Goal: Task Accomplishment & Management: Manage account settings

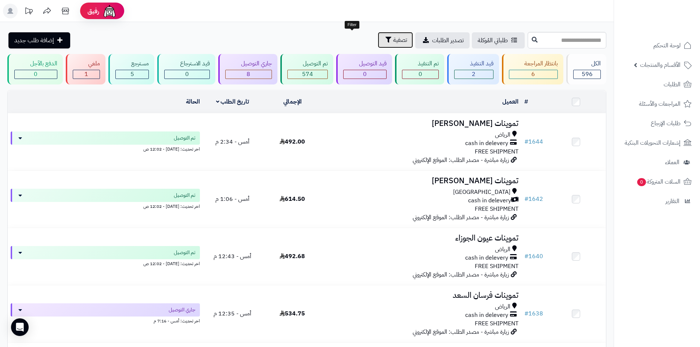
click at [378, 42] on button "تصفية" at bounding box center [395, 40] width 35 height 16
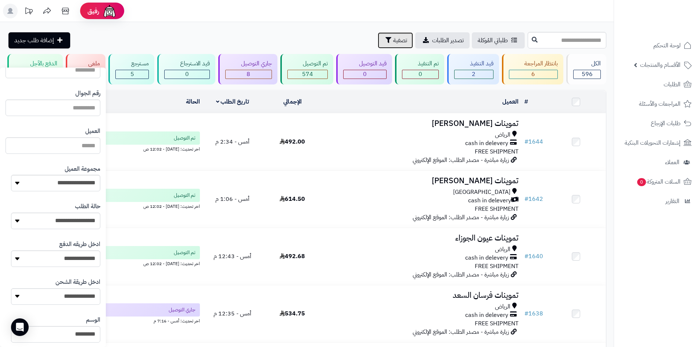
scroll to position [51, 0]
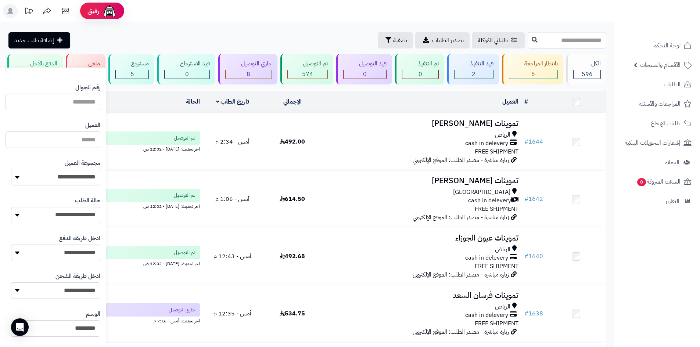
drag, startPoint x: 40, startPoint y: 179, endPoint x: 47, endPoint y: 181, distance: 7.0
click at [41, 179] on select "**********" at bounding box center [55, 177] width 89 height 17
select select "*"
click at [11, 169] on select "**********" at bounding box center [55, 177] width 89 height 17
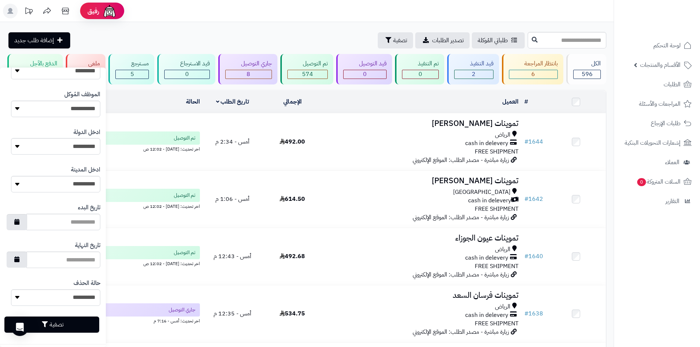
scroll to position [313, 0]
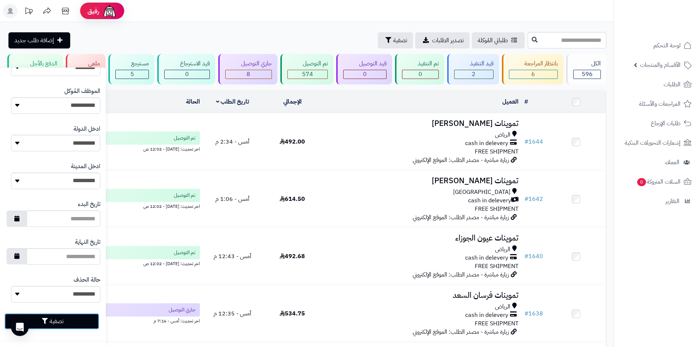
click at [43, 318] on button "تصفية" at bounding box center [51, 322] width 95 height 16
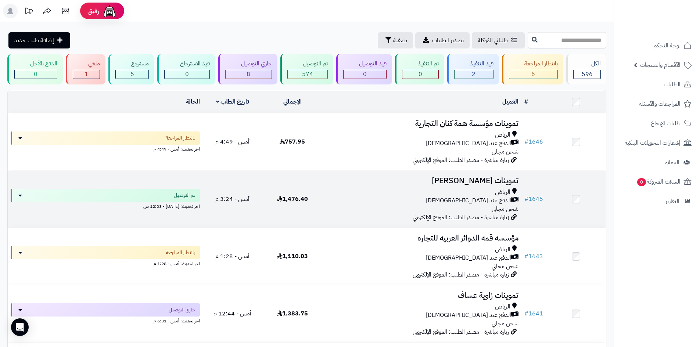
click at [331, 193] on div "الرياض" at bounding box center [421, 192] width 193 height 8
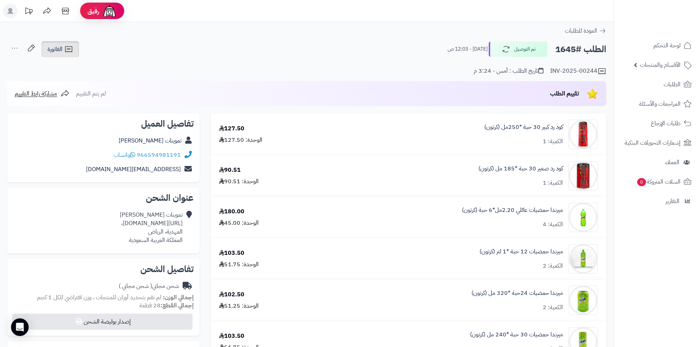
click at [68, 56] on link "الفاتورة" at bounding box center [61, 49] width 38 height 16
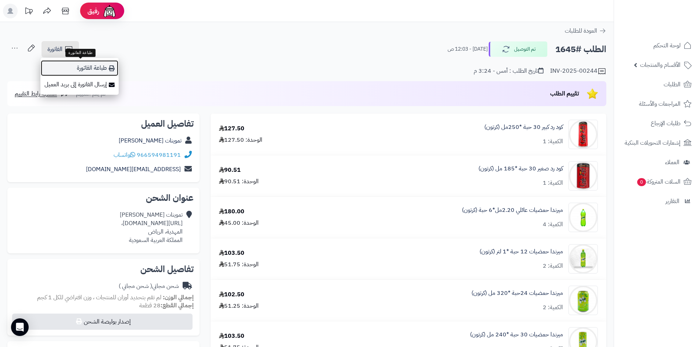
click at [77, 67] on link "طباعة الفاتورة" at bounding box center [79, 68] width 78 height 17
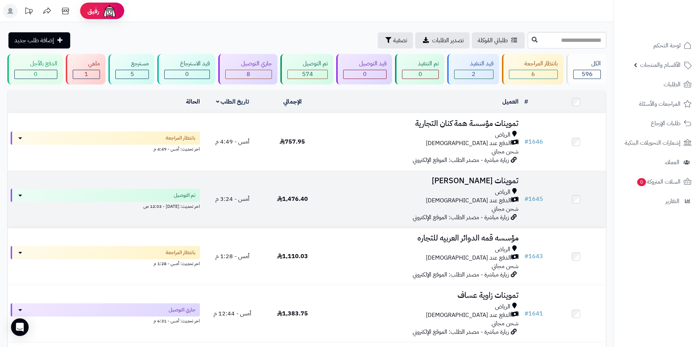
click at [364, 197] on div "الدفع عند [DEMOGRAPHIC_DATA]" at bounding box center [421, 201] width 193 height 8
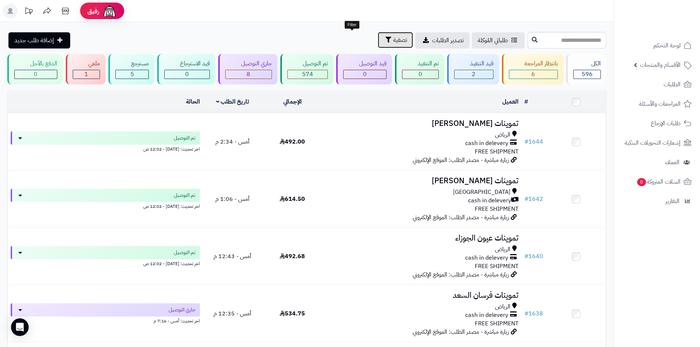
click at [393, 39] on span "تصفية" at bounding box center [400, 40] width 14 height 9
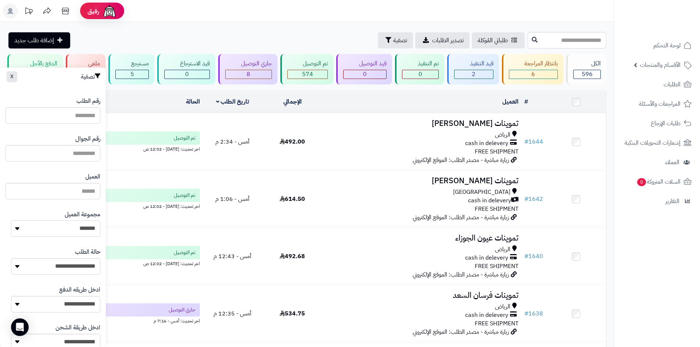
click at [35, 226] on select "**********" at bounding box center [55, 229] width 89 height 17
click at [11, 221] on select "**********" at bounding box center [55, 229] width 89 height 17
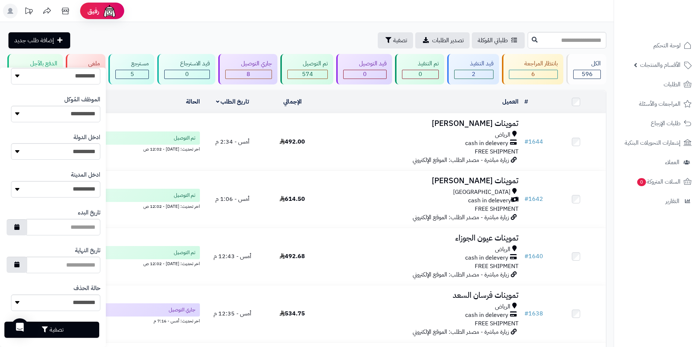
scroll to position [313, 0]
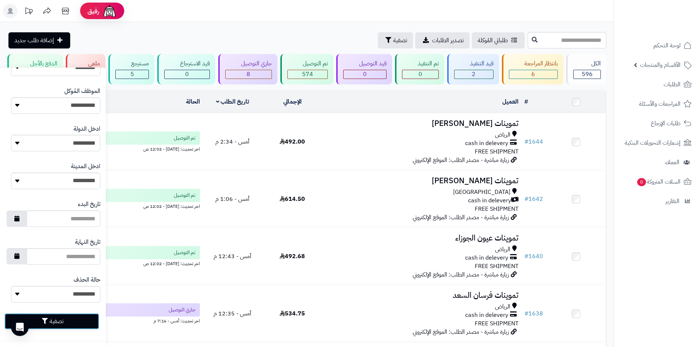
click at [50, 319] on button "تصفية" at bounding box center [51, 322] width 95 height 16
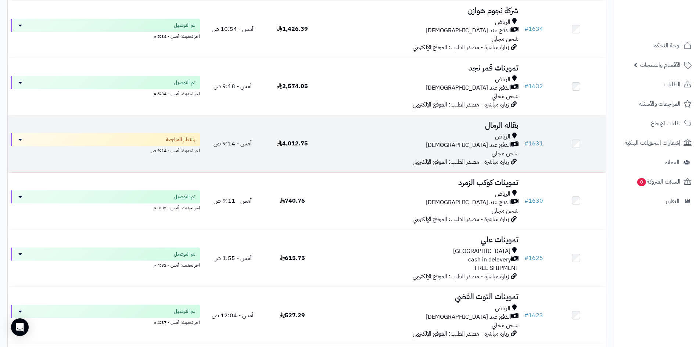
scroll to position [662, 0]
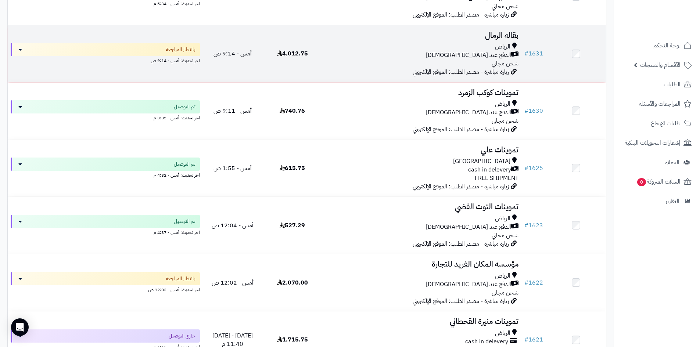
click at [339, 74] on td "بقاله [PERSON_NAME] الدفع عند الاستلام شحن مجاني زيارة مباشرة - مصدر الطلب: الم…" at bounding box center [421, 53] width 199 height 57
click at [340, 65] on div "[PERSON_NAME] عند الاستلام شحن مجاني" at bounding box center [421, 55] width 193 height 25
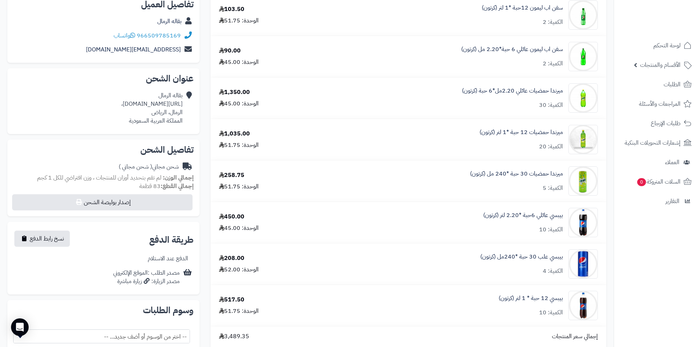
scroll to position [147, 0]
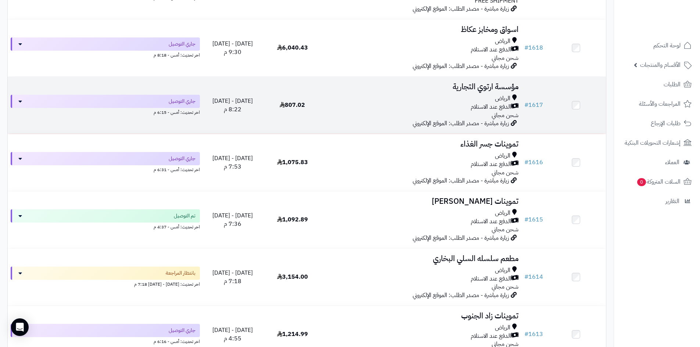
scroll to position [1103, 0]
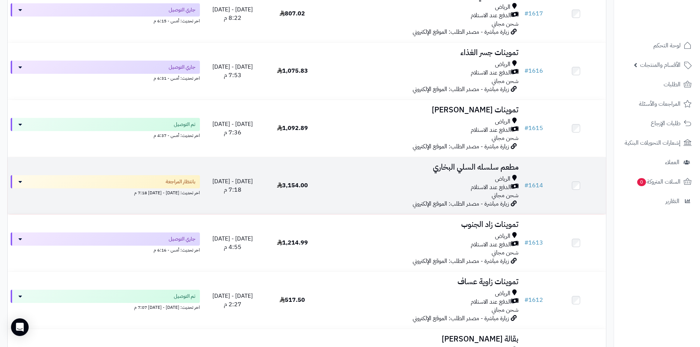
click at [322, 176] on td "3,154.00" at bounding box center [293, 185] width 60 height 57
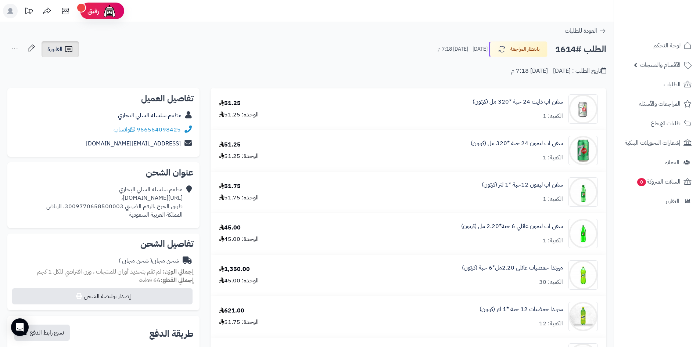
click at [63, 44] on link "الفاتورة" at bounding box center [61, 49] width 38 height 16
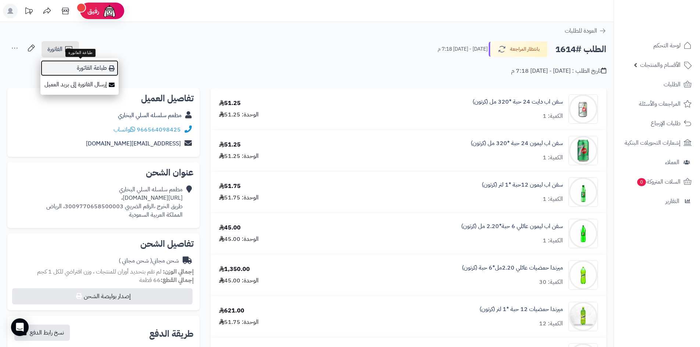
click at [74, 62] on link "طباعة الفاتورة" at bounding box center [79, 68] width 78 height 17
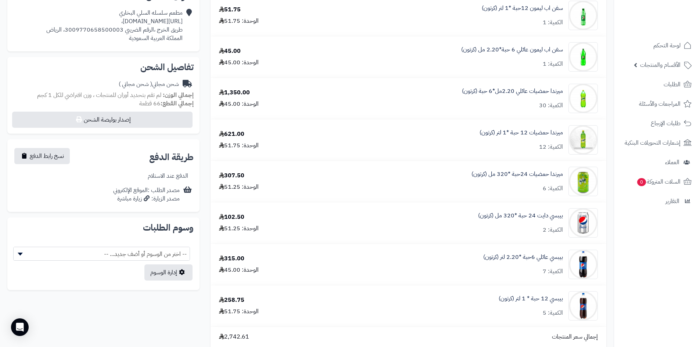
scroll to position [257, 0]
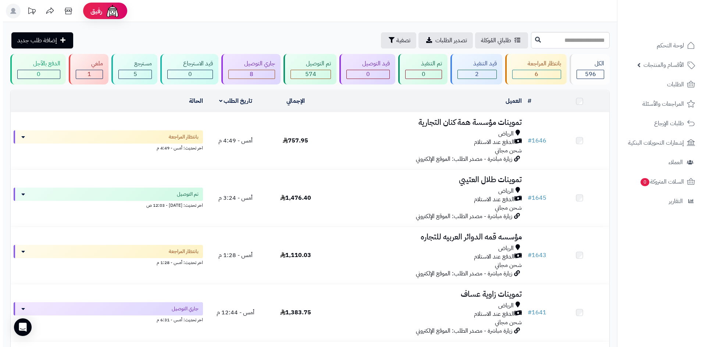
scroll to position [1103, 0]
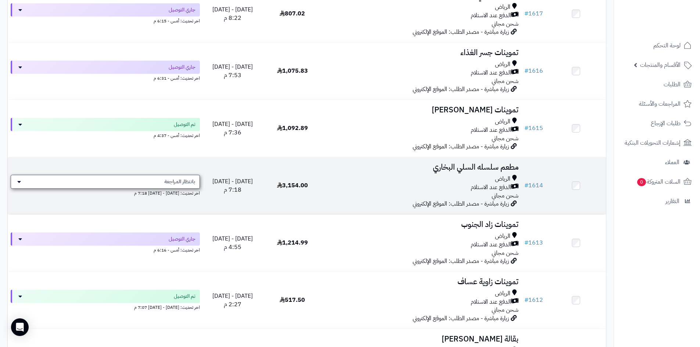
click at [177, 176] on div "بانتظار المراجعة" at bounding box center [105, 182] width 189 height 14
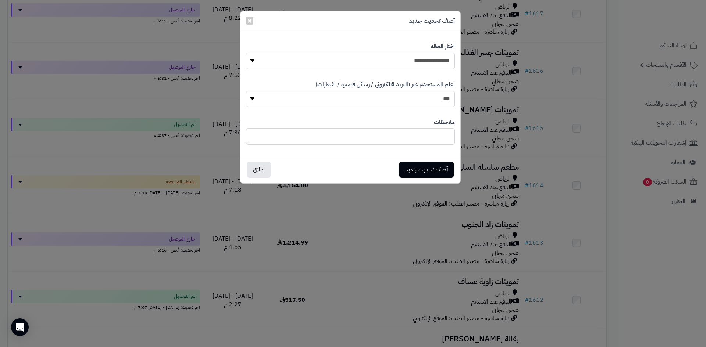
click at [342, 66] on select "**********" at bounding box center [350, 61] width 209 height 17
select select "*"
click at [246, 53] on select "**********" at bounding box center [350, 61] width 209 height 17
click at [412, 168] on button "أضف تحديث جديد" at bounding box center [426, 169] width 54 height 16
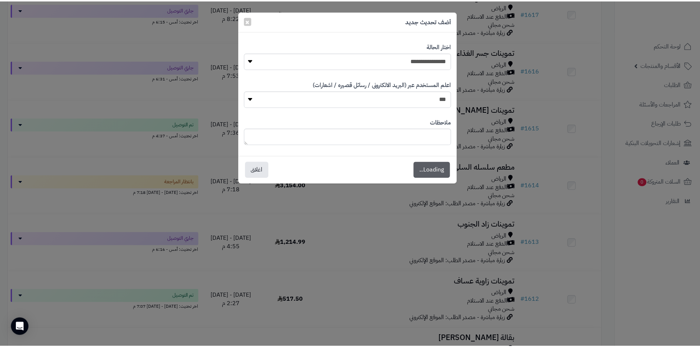
scroll to position [1127, 0]
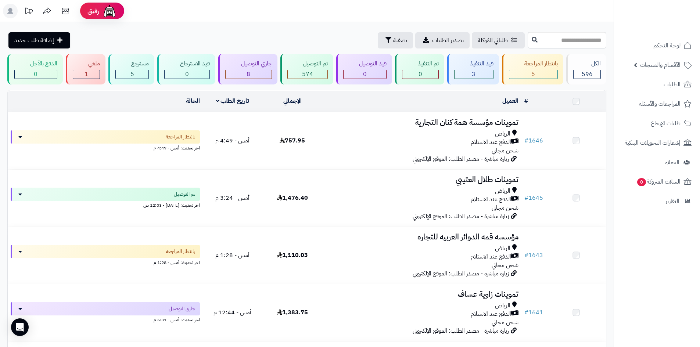
scroll to position [1103, 0]
